Goal: Navigation & Orientation: Find specific page/section

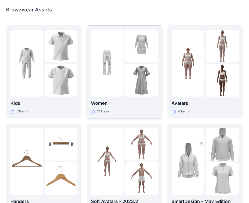
click at [119, 97] on div "Women 221 items" at bounding box center [124, 72] width 67 height 84
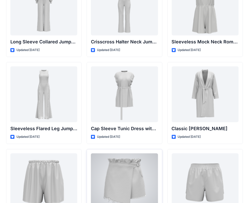
scroll to position [1069, 0]
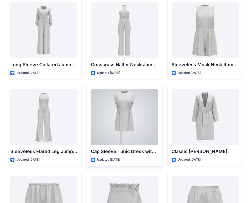
click at [130, 133] on div at bounding box center [124, 117] width 67 height 56
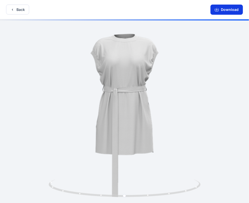
click at [234, 10] on button "Download" at bounding box center [227, 10] width 32 height 10
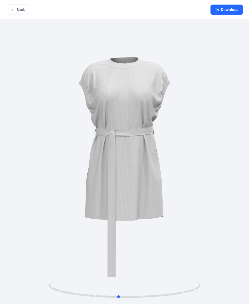
drag, startPoint x: 144, startPoint y: 135, endPoint x: 138, endPoint y: 80, distance: 55.3
click at [16, 9] on button "Back" at bounding box center [17, 10] width 23 height 10
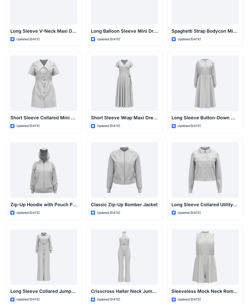
scroll to position [841, 0]
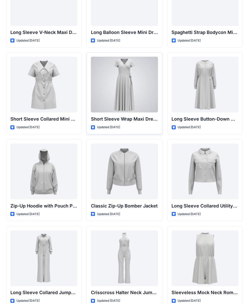
click at [126, 79] on div at bounding box center [124, 85] width 67 height 56
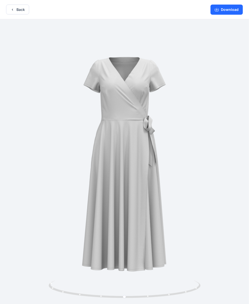
scroll to position [1, 0]
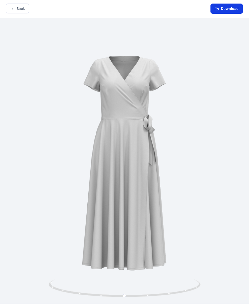
click at [218, 10] on icon "button" at bounding box center [217, 9] width 4 height 3
